Goal: Task Accomplishment & Management: Manage account settings

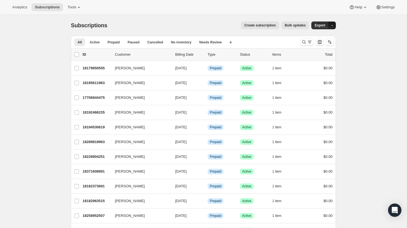
click at [332, 25] on icon "button" at bounding box center [332, 26] width 4 height 4
click at [371, 26] on div "Subscriptions. This page is ready Subscriptions Create subscription Bulk update…" at bounding box center [203, 209] width 407 height 388
click at [294, 26] on span "Bulk updates" at bounding box center [295, 25] width 21 height 4
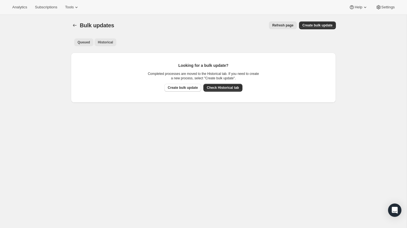
click at [107, 42] on span "Historical" at bounding box center [105, 42] width 15 height 4
click at [203, 87] on span "Create bulk update" at bounding box center [203, 88] width 30 height 4
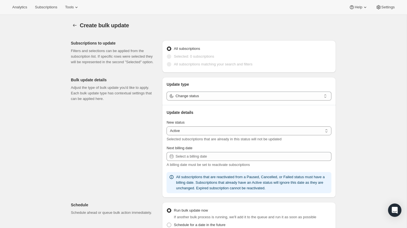
select select "15"
click at [262, 25] on div "Create bulk update" at bounding box center [208, 25] width 256 height 8
click at [76, 26] on icon "button" at bounding box center [75, 26] width 6 height 6
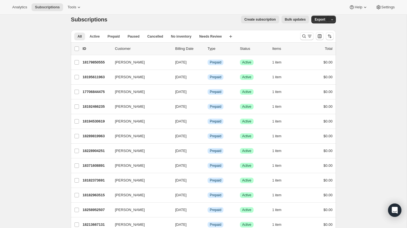
scroll to position [8, 0]
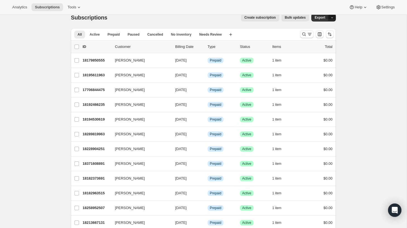
click at [334, 17] on button "button" at bounding box center [332, 18] width 8 height 8
click at [375, 35] on div "Subscriptions. This page is ready Subscriptions Create subscription Bulk update…" at bounding box center [203, 201] width 407 height 388
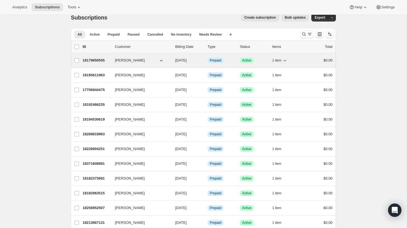
click at [99, 58] on p "18179850555" at bounding box center [97, 61] width 28 height 6
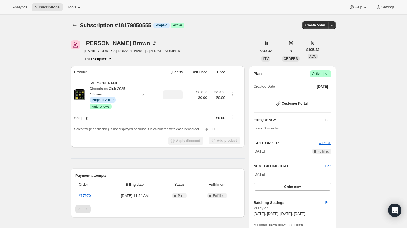
click at [60, 52] on div "Subscription #18179850555. This page is ready Subscription #18179850555 Info Pr…" at bounding box center [203, 218] width 407 height 406
